Goal: Information Seeking & Learning: Learn about a topic

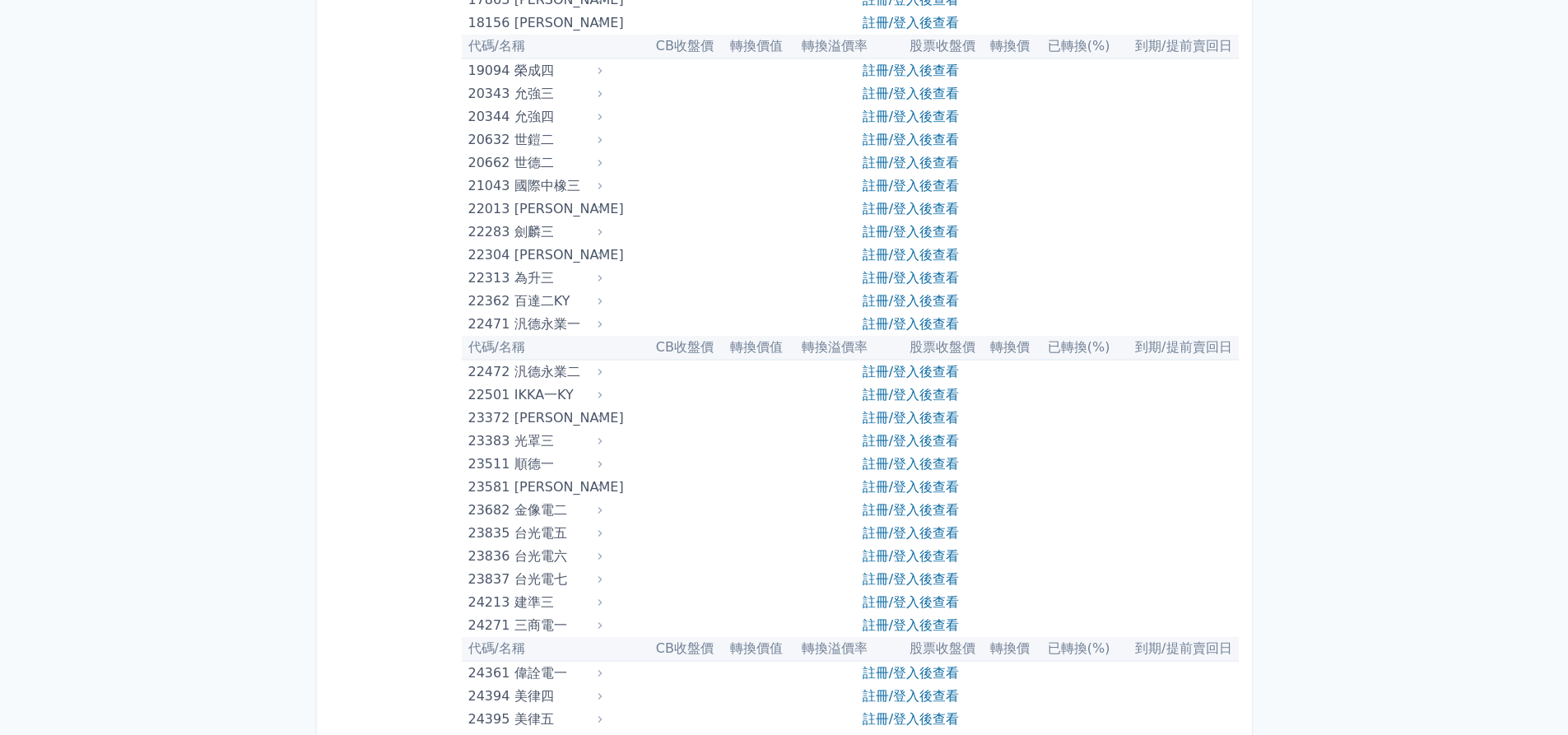
scroll to position [824, 0]
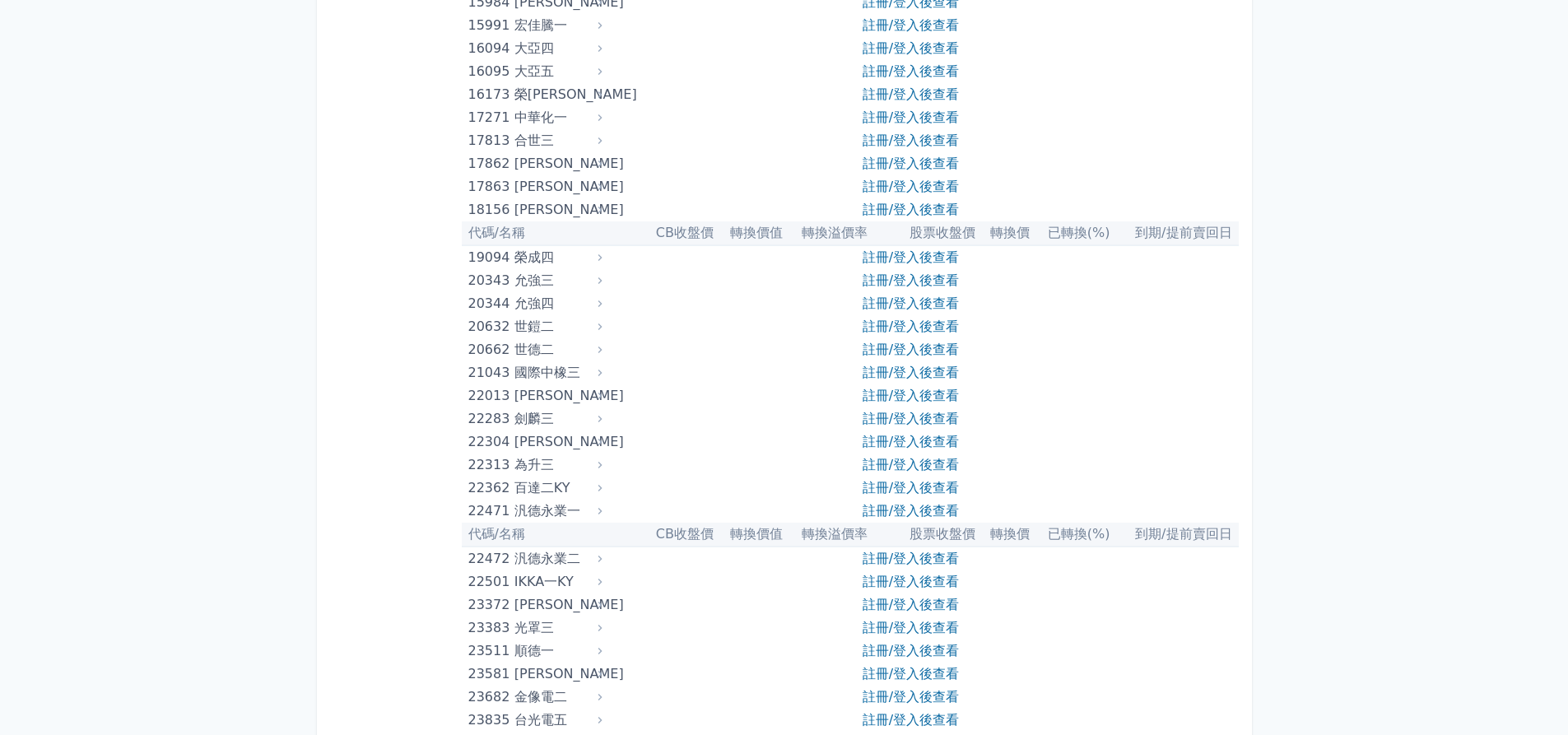
click at [558, 394] on div "[PERSON_NAME]" at bounding box center [556, 395] width 84 height 23
click at [489, 389] on div "22013" at bounding box center [489, 395] width 42 height 23
click at [901, 396] on link "註冊/登入後查看" at bounding box center [910, 395] width 97 height 15
